Goal: Communication & Community: Answer question/provide support

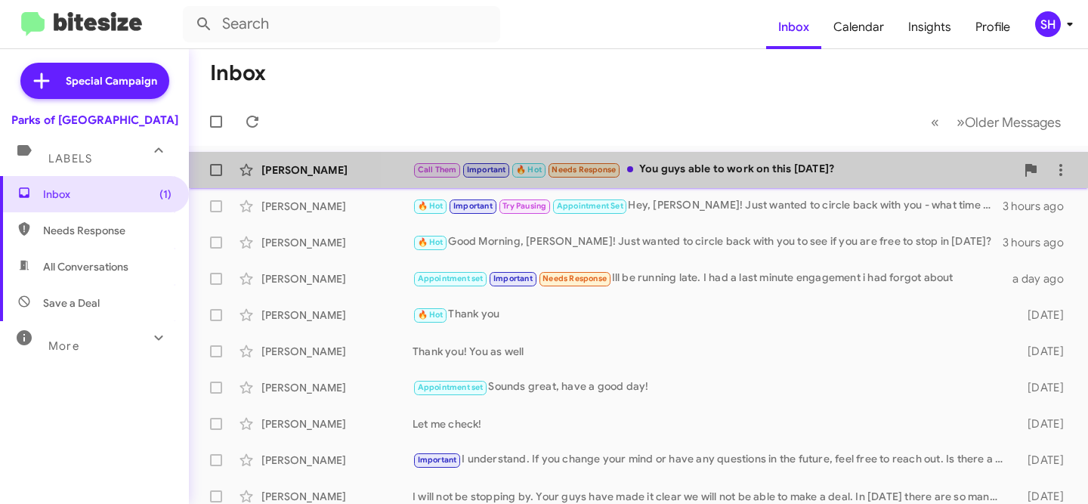
click at [760, 181] on div "[PERSON_NAME] Call Them Important 🔥 Hot Needs Response You guys able to work on…" at bounding box center [638, 170] width 875 height 30
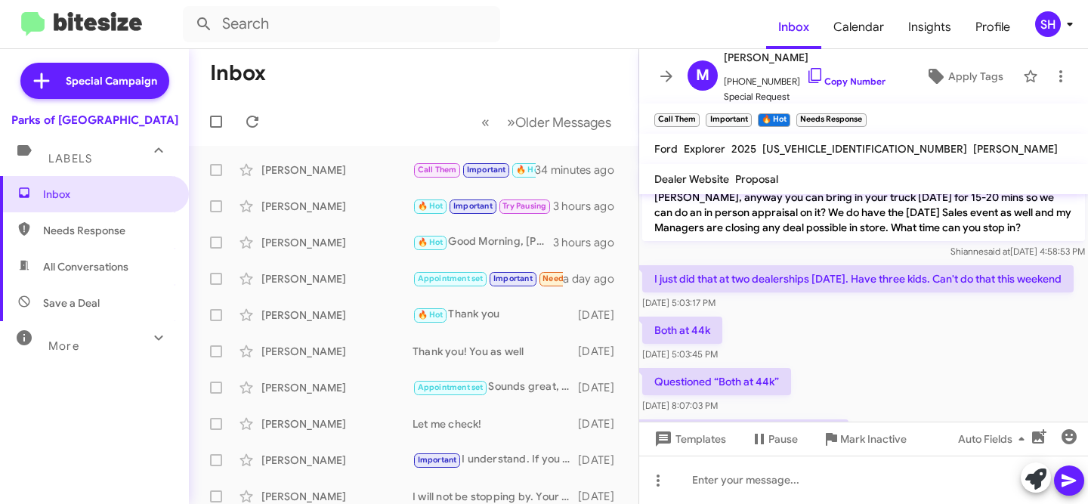
scroll to position [1013, 0]
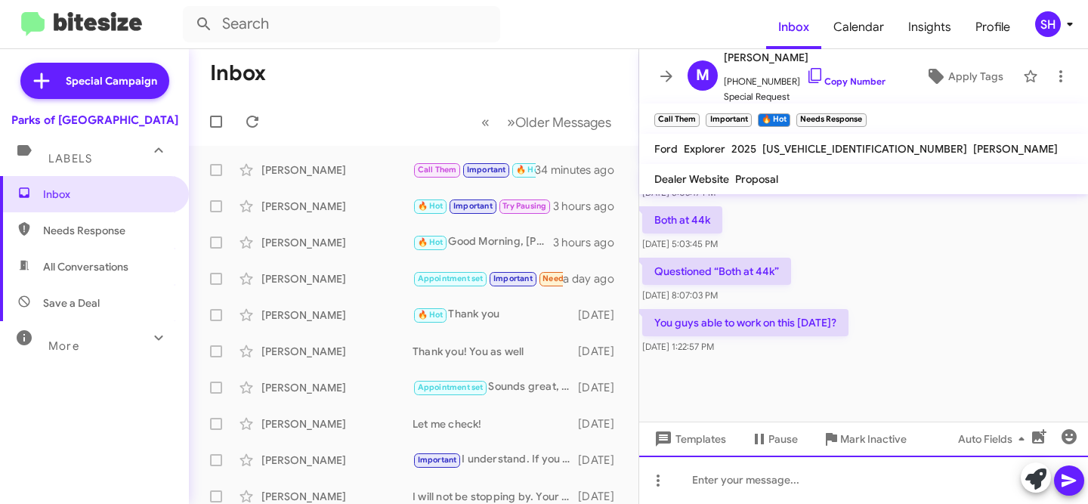
click at [742, 472] on div at bounding box center [863, 480] width 449 height 48
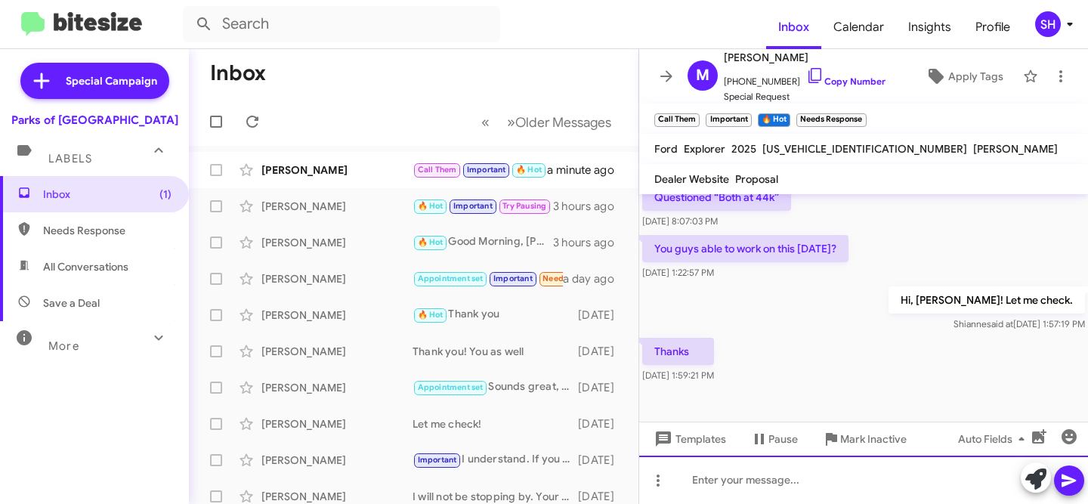
scroll to position [1123, 0]
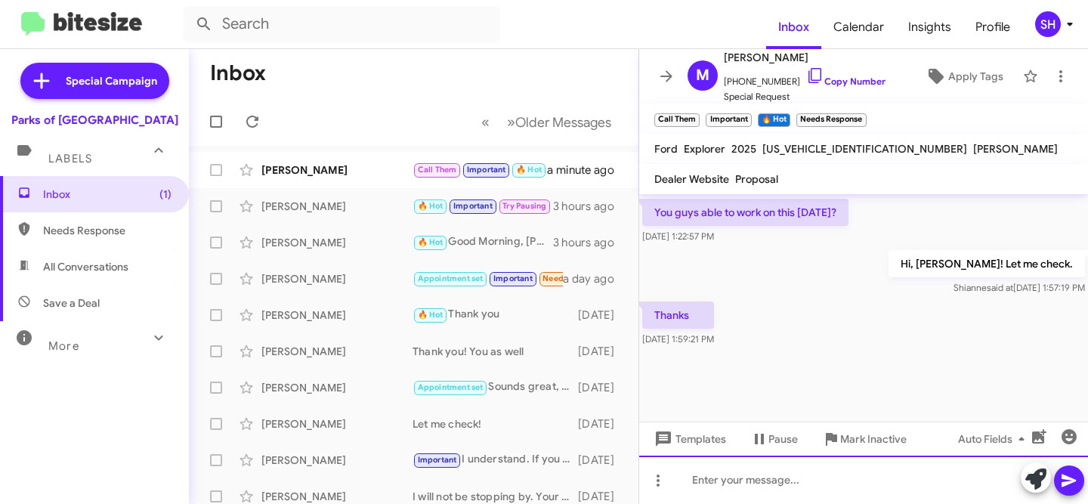
click at [782, 474] on div at bounding box center [863, 480] width 449 height 48
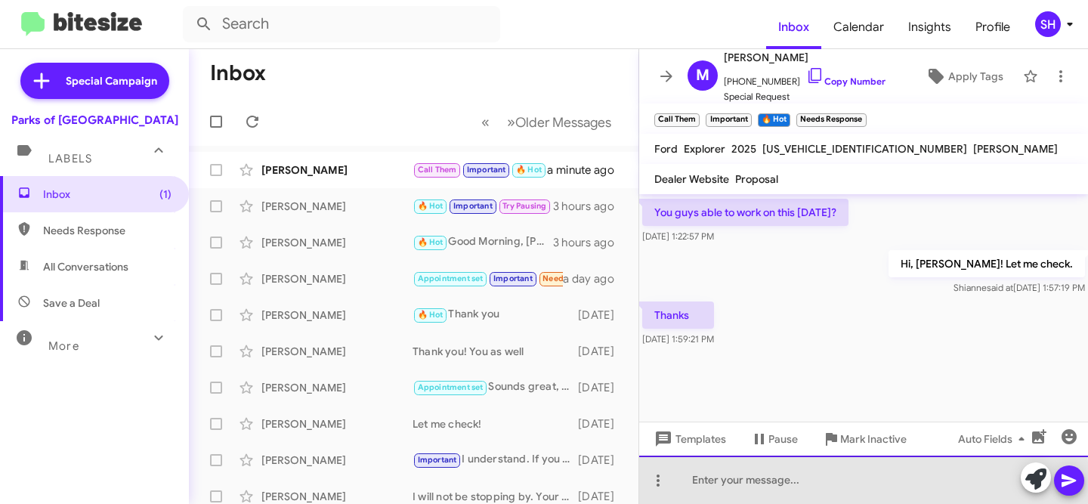
click at [766, 482] on div at bounding box center [863, 480] width 449 height 48
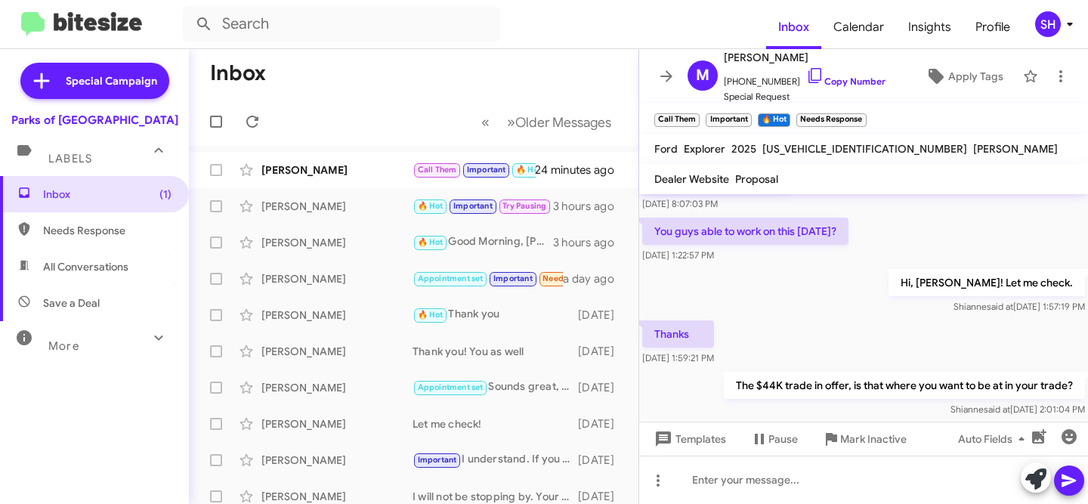
scroll to position [1178, 0]
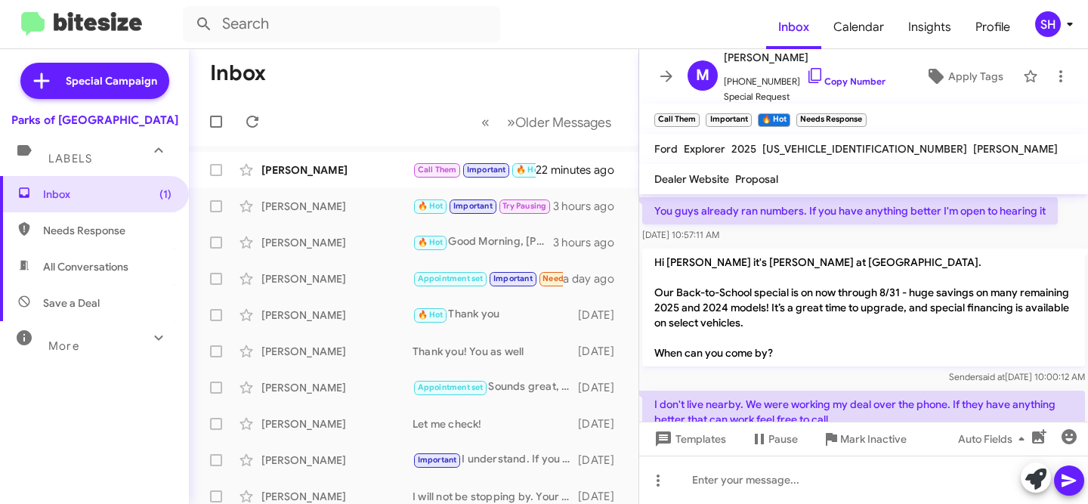
scroll to position [1133, 0]
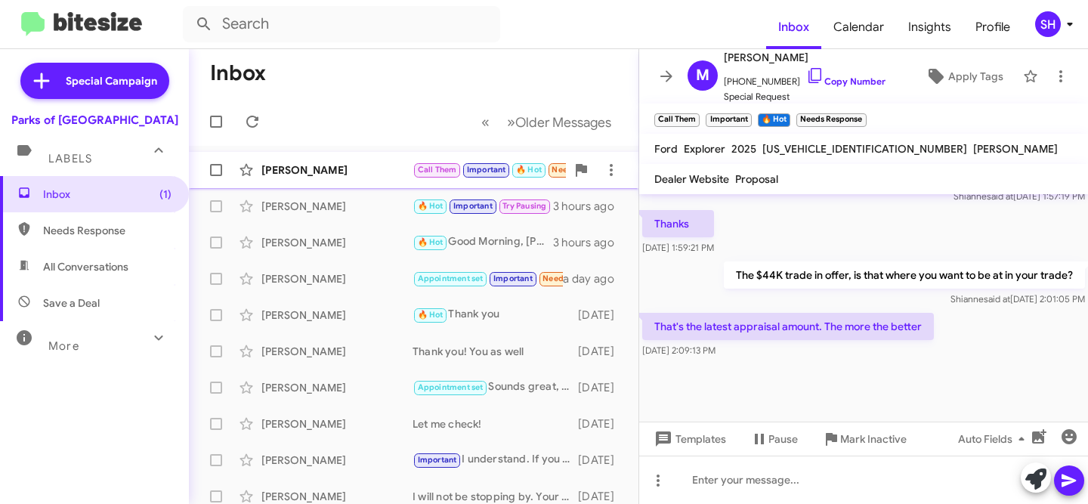
click at [375, 181] on div "[PERSON_NAME] Call Them Important 🔥 Hot Needs Response That's the latest apprai…" at bounding box center [414, 170] width 426 height 30
